Goal: Task Accomplishment & Management: Use online tool/utility

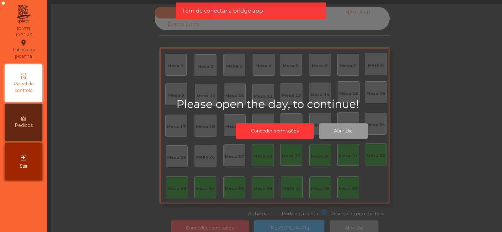
click at [342, 131] on button "Abrir Dia" at bounding box center [343, 130] width 49 height 15
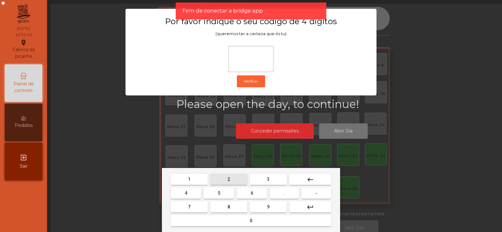
click at [234, 181] on button "2" at bounding box center [228, 179] width 37 height 11
click at [251, 191] on span "6" at bounding box center [252, 192] width 3 height 5
click at [199, 207] on button "7" at bounding box center [189, 206] width 37 height 11
click at [218, 195] on span "5" at bounding box center [219, 192] width 3 height 5
type input "****"
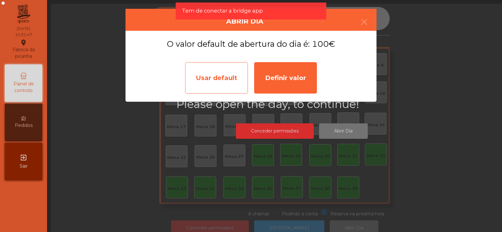
click at [221, 85] on div "Usar default" at bounding box center [216, 77] width 63 height 31
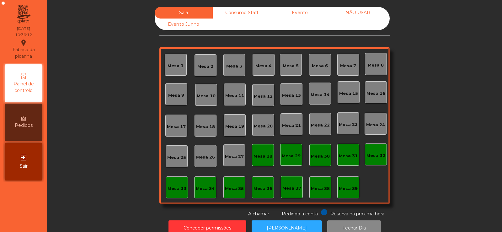
click at [287, 187] on div "Mesa 37" at bounding box center [291, 188] width 19 height 6
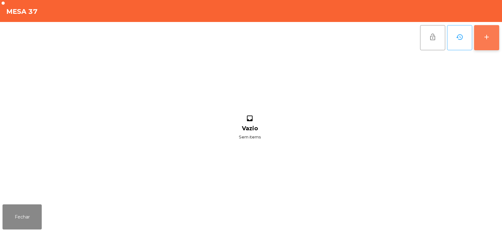
click at [487, 40] on div "add" at bounding box center [487, 37] width 8 height 8
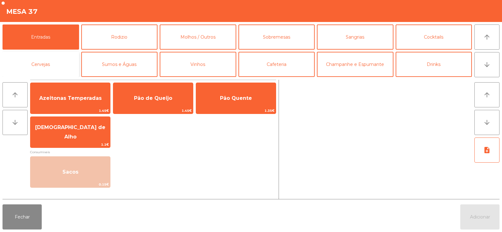
click at [61, 66] on button "Cervejas" at bounding box center [41, 64] width 77 height 25
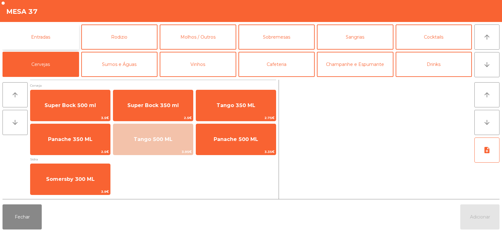
click at [63, 38] on button "Entradas" at bounding box center [41, 36] width 77 height 25
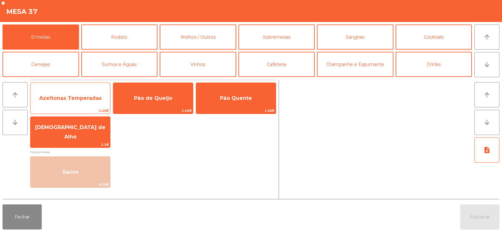
click at [66, 96] on span "Azeitonas Temperadas" at bounding box center [70, 98] width 62 height 6
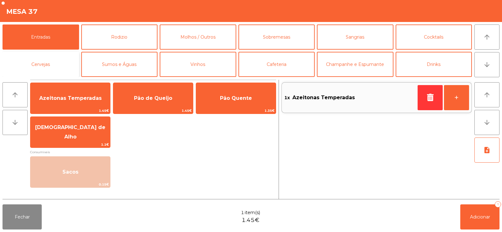
click at [61, 67] on button "Cervejas" at bounding box center [41, 64] width 77 height 25
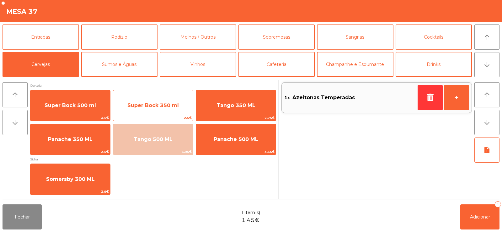
click at [134, 102] on span "Super Bock 350 ml" at bounding box center [152, 105] width 51 height 6
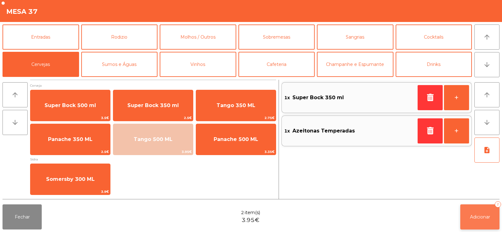
click at [478, 223] on button "Adicionar 2" at bounding box center [479, 216] width 39 height 25
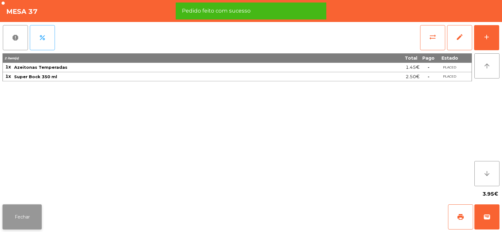
click at [33, 221] on button "Fechar" at bounding box center [22, 216] width 39 height 25
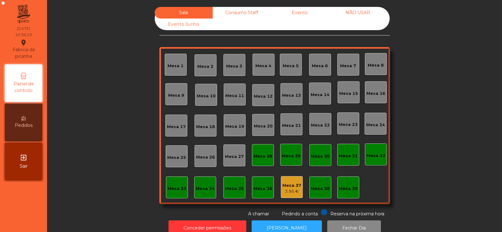
scroll to position [15, 0]
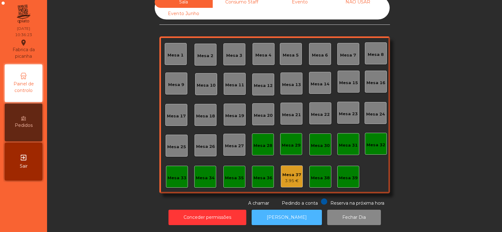
click at [288, 214] on button "[PERSON_NAME]" at bounding box center [287, 217] width 70 height 15
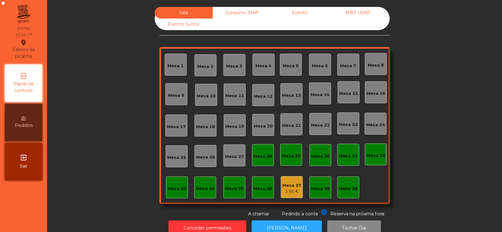
click at [365, 158] on div "Mesa 32" at bounding box center [376, 154] width 22 height 22
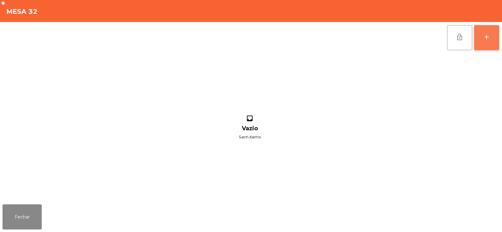
click at [489, 38] on div "add" at bounding box center [487, 37] width 8 height 8
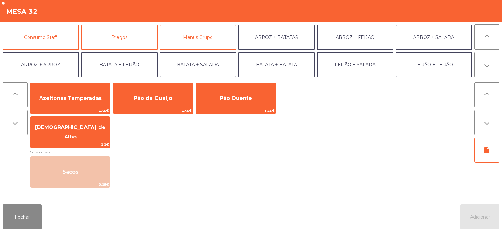
scroll to position [55, 0]
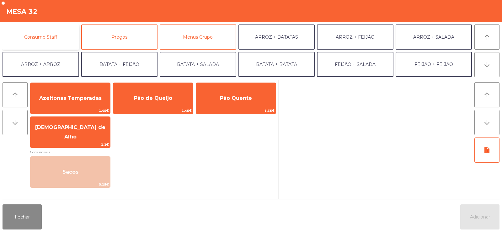
click at [56, 40] on button "Consumo Staff" at bounding box center [41, 36] width 77 height 25
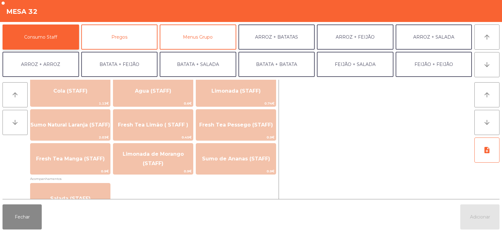
scroll to position [149, 0]
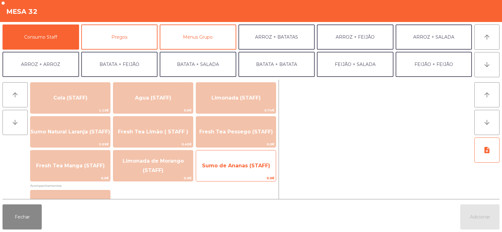
click at [213, 163] on span "Sumo de Ananas (STAFF)" at bounding box center [236, 166] width 68 height 6
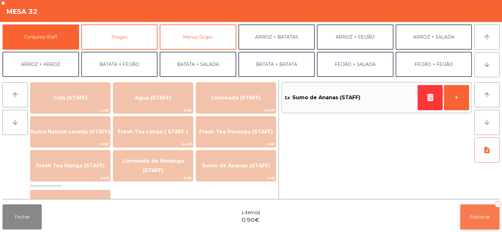
click at [472, 224] on button "Adicionar 1" at bounding box center [479, 216] width 39 height 25
